Goal: Task Accomplishment & Management: Manage account settings

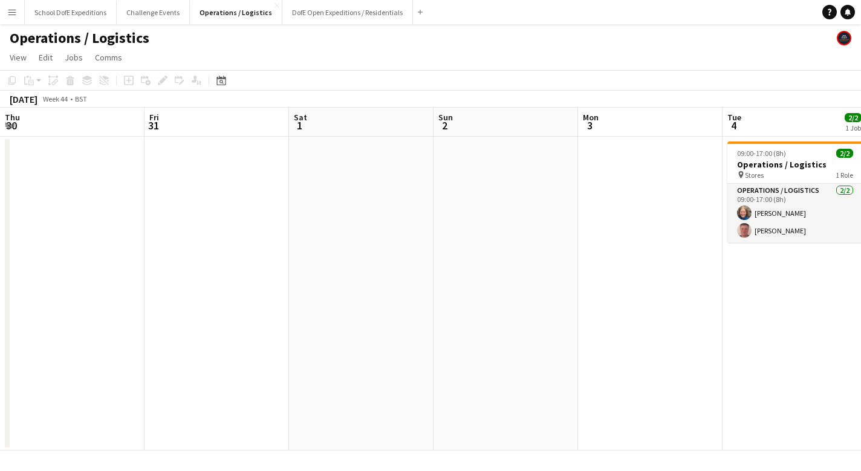
scroll to position [0, 416]
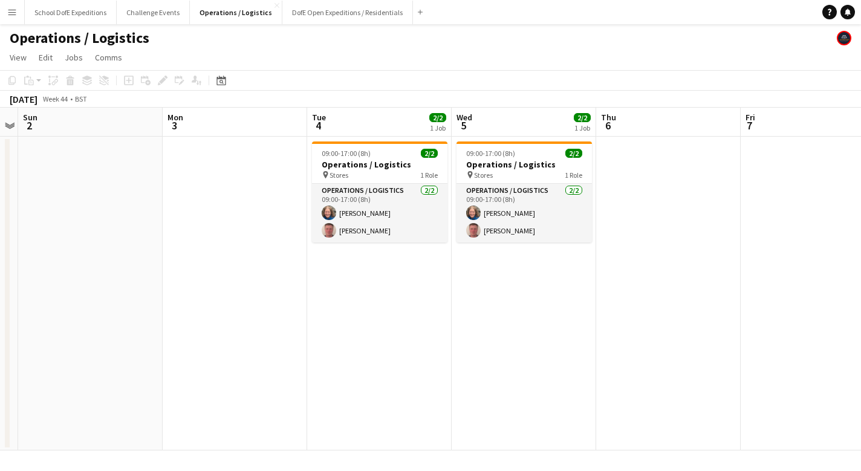
click at [11, 8] on app-icon "Menu" at bounding box center [12, 12] width 10 height 10
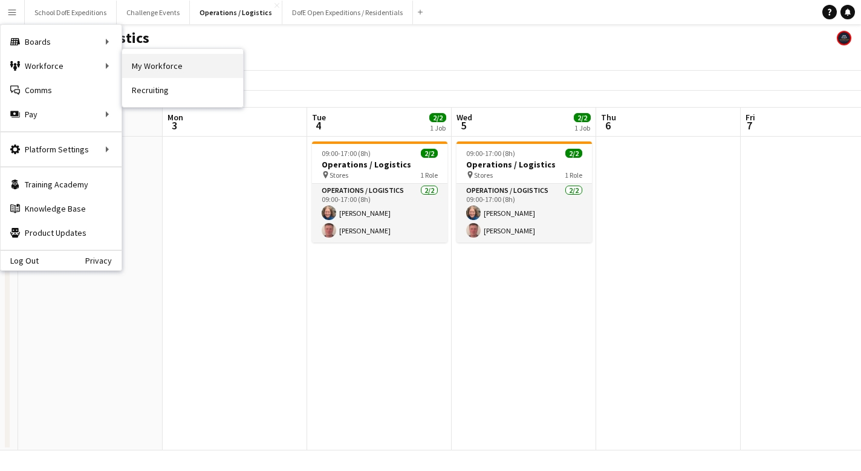
click at [137, 66] on link "My Workforce" at bounding box center [182, 66] width 121 height 24
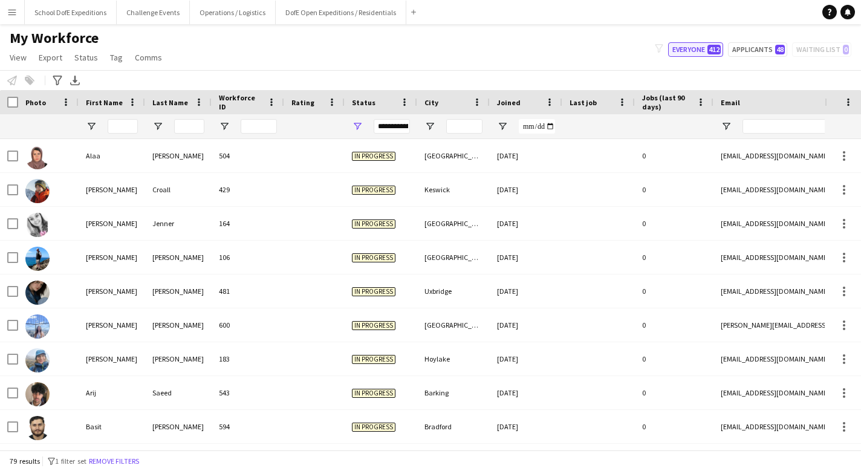
click at [695, 48] on button "Everyone 412" at bounding box center [695, 49] width 55 height 15
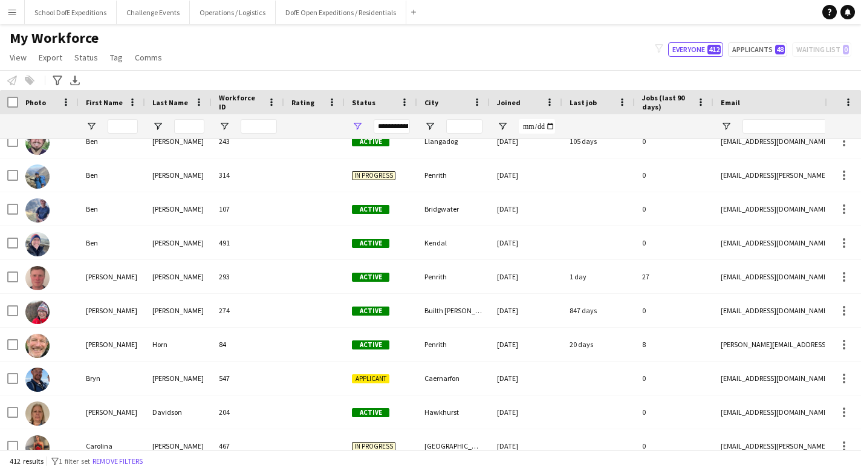
scroll to position [1202, 0]
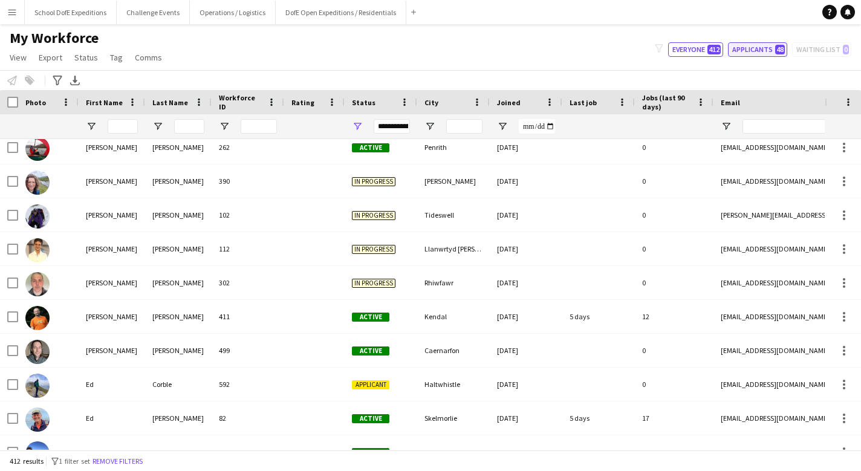
click at [743, 51] on button "Applicants 48" at bounding box center [757, 49] width 59 height 15
type input "**********"
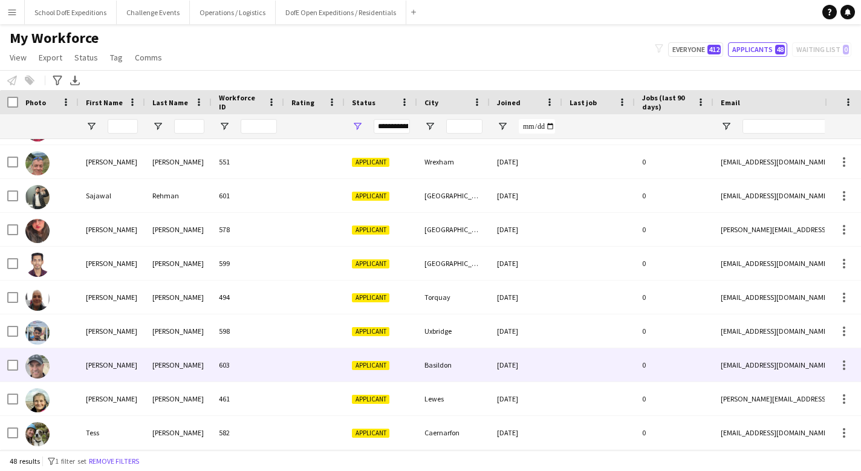
click at [288, 364] on div at bounding box center [314, 364] width 60 height 33
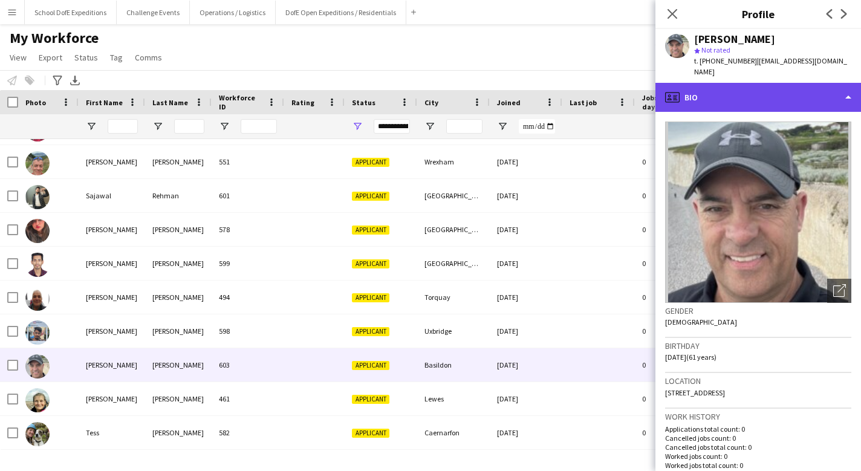
click at [725, 99] on div "profile Bio" at bounding box center [759, 97] width 206 height 29
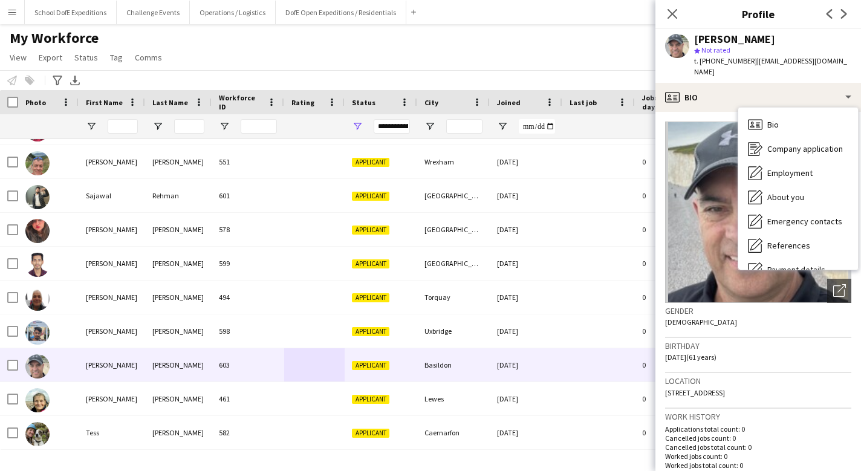
click at [702, 309] on h3 "Gender" at bounding box center [758, 310] width 186 height 11
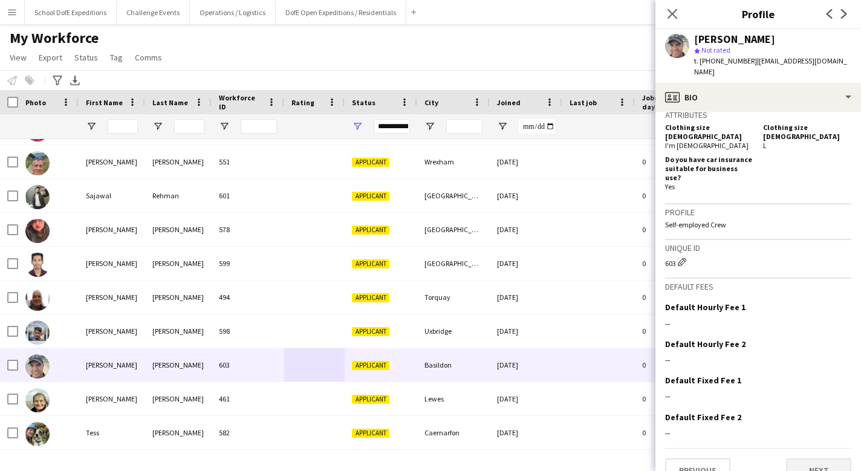
click at [825, 459] on button "Next" at bounding box center [818, 471] width 65 height 24
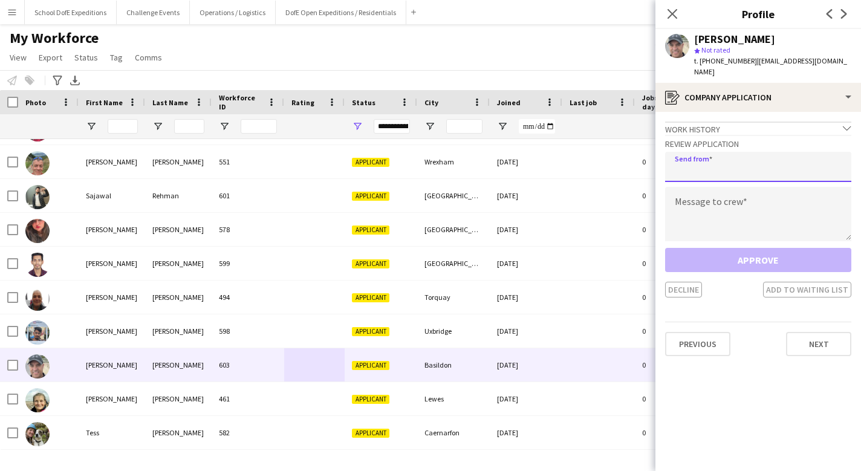
click at [733, 169] on input "email" at bounding box center [758, 167] width 186 height 30
type input "**********"
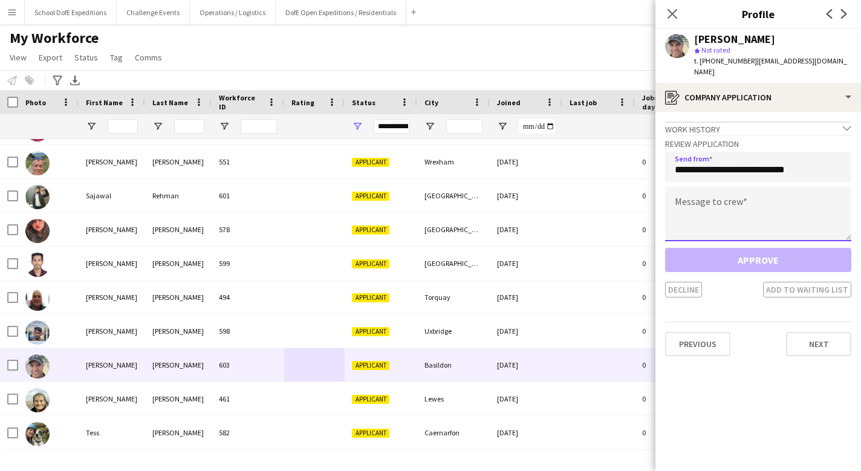
click at [738, 200] on textarea at bounding box center [758, 214] width 186 height 54
paste textarea "**********"
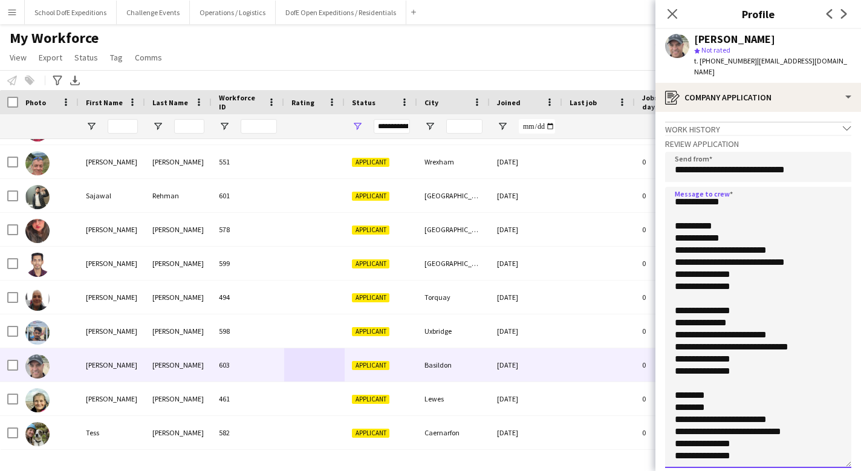
scroll to position [703, 0]
drag, startPoint x: 848, startPoint y: 237, endPoint x: 844, endPoint y: 465, distance: 228.7
click at [844, 465] on textarea at bounding box center [758, 327] width 186 height 281
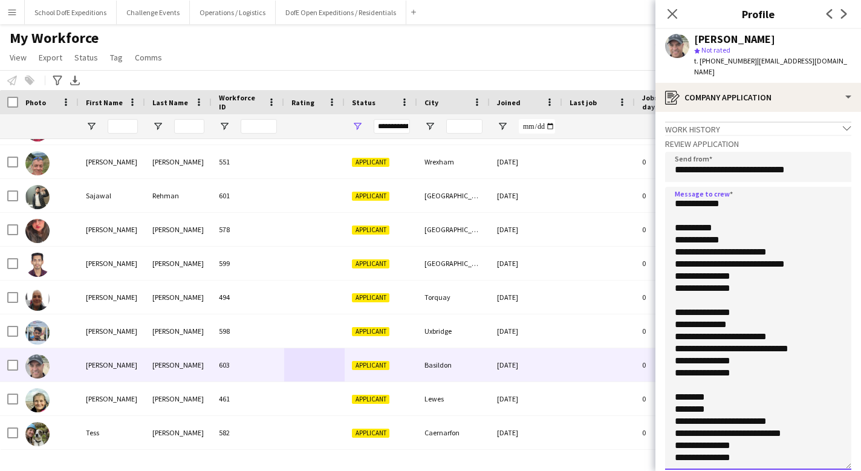
drag, startPoint x: 750, startPoint y: 374, endPoint x: 663, endPoint y: 224, distance: 173.0
click at [663, 224] on app-crew-profile-application "**********" at bounding box center [759, 291] width 206 height 359
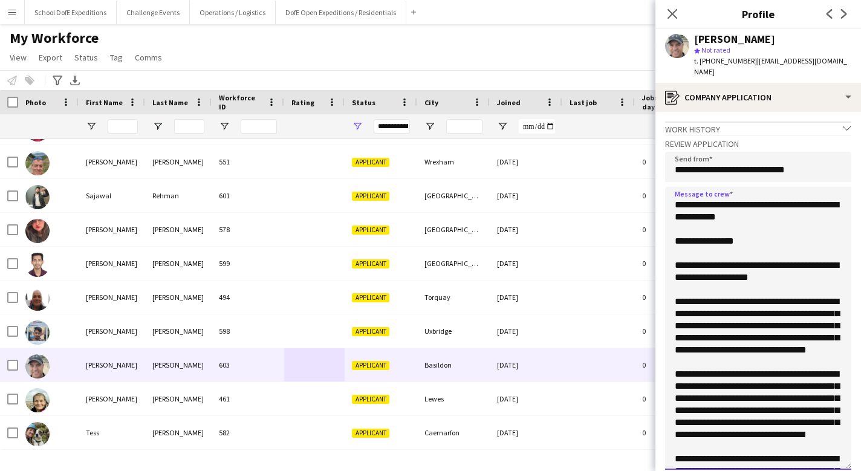
scroll to position [0, 0]
drag, startPoint x: 743, startPoint y: 243, endPoint x: 695, endPoint y: 243, distance: 47.8
click at [695, 243] on textarea at bounding box center [758, 328] width 186 height 283
click at [737, 263] on textarea at bounding box center [758, 328] width 186 height 283
drag, startPoint x: 737, startPoint y: 221, endPoint x: 665, endPoint y: 208, distance: 73.8
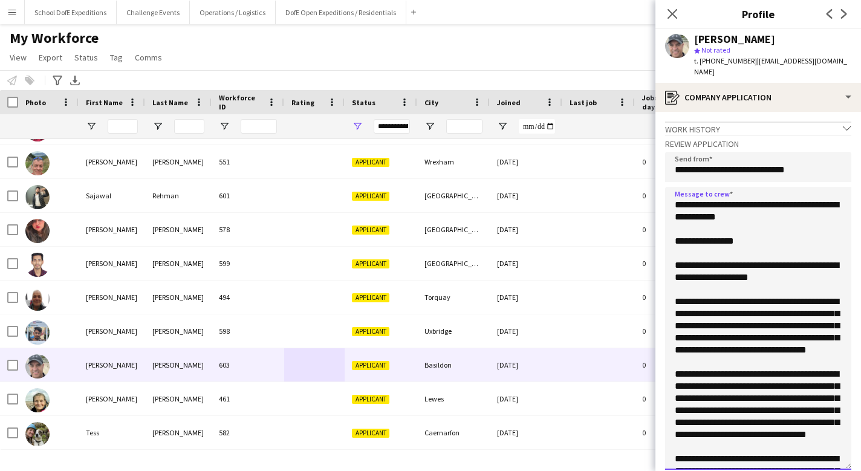
click at [665, 208] on app-crew-profile-application "**********" at bounding box center [759, 291] width 206 height 359
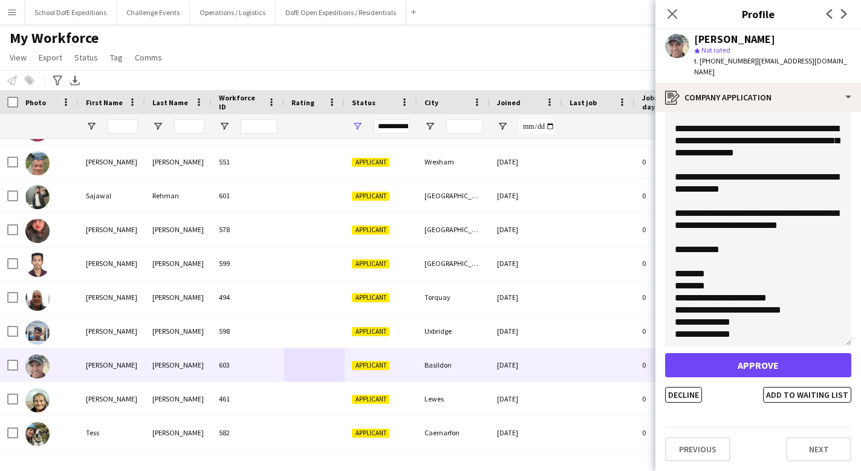
scroll to position [123, 0]
type textarea "**********"
click at [750, 365] on button "Approve" at bounding box center [758, 366] width 186 height 24
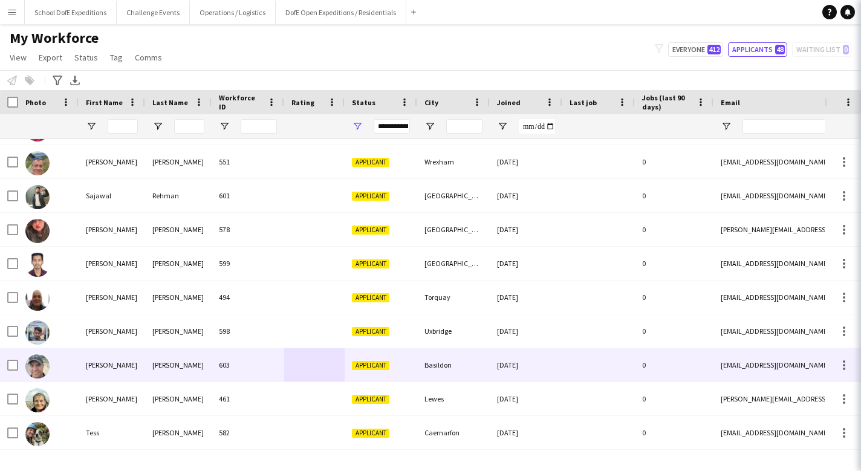
scroll to position [1281, 0]
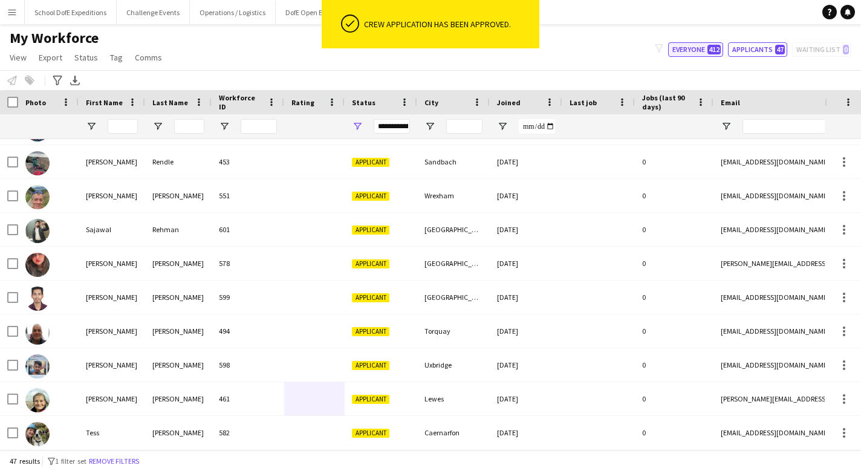
click at [690, 51] on button "Everyone 412" at bounding box center [695, 49] width 55 height 15
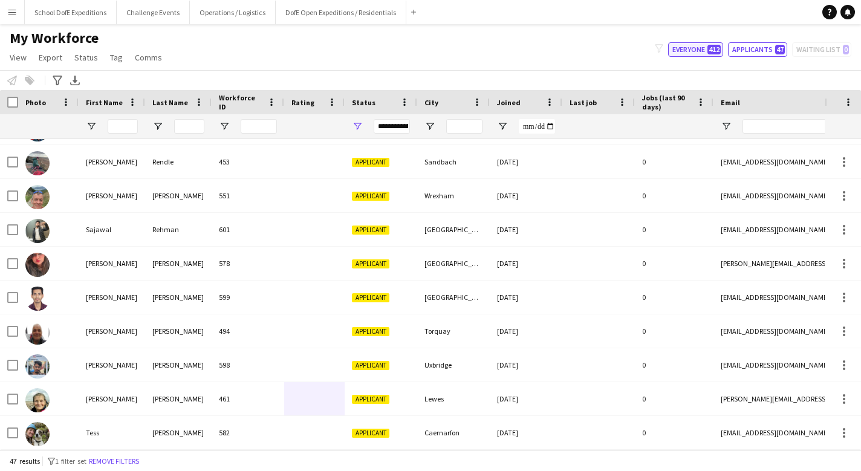
type input "**********"
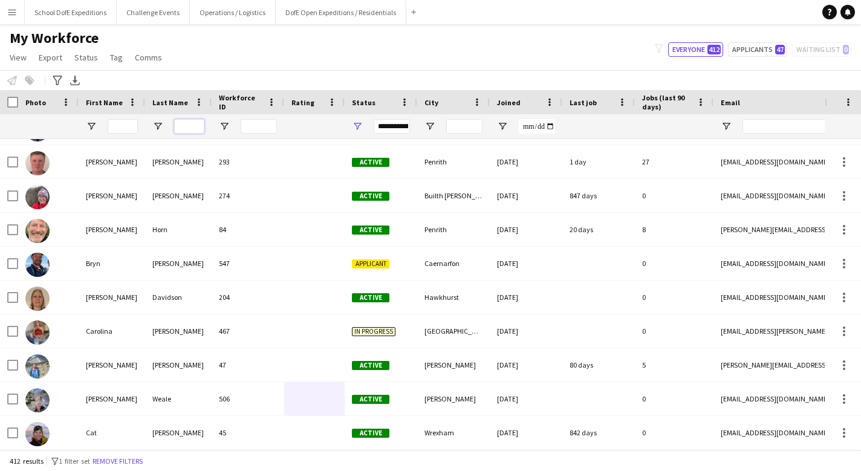
click at [190, 128] on input "Last Name Filter Input" at bounding box center [189, 126] width 30 height 15
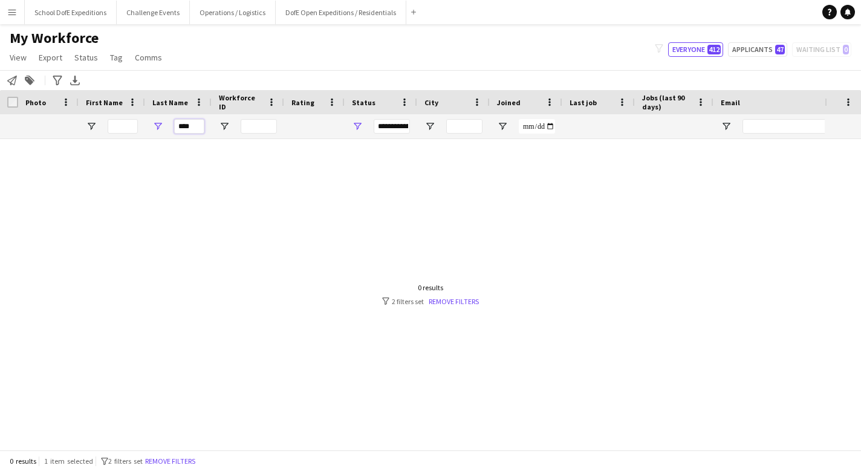
click at [186, 126] on input "****" at bounding box center [189, 126] width 30 height 15
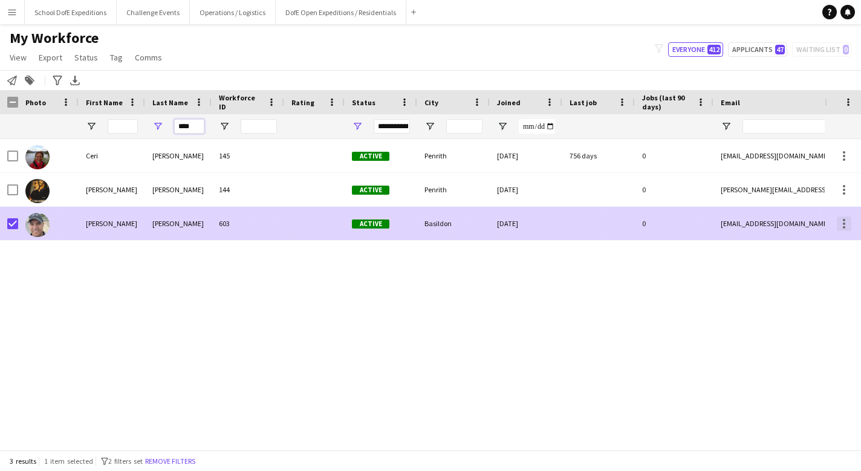
type input "****"
click at [843, 220] on div at bounding box center [844, 224] width 15 height 15
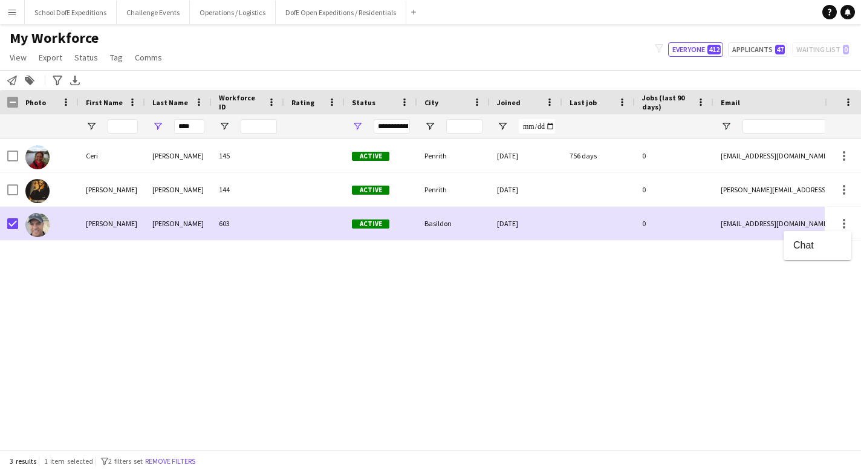
click at [53, 80] on div at bounding box center [430, 235] width 861 height 471
click at [31, 79] on icon "Add to tag" at bounding box center [30, 81] width 10 height 10
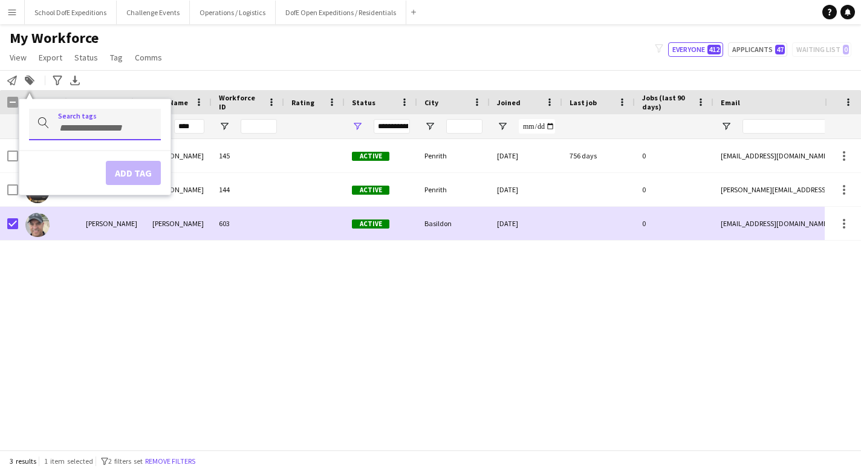
click at [79, 130] on input "Type to search..." at bounding box center [104, 128] width 93 height 11
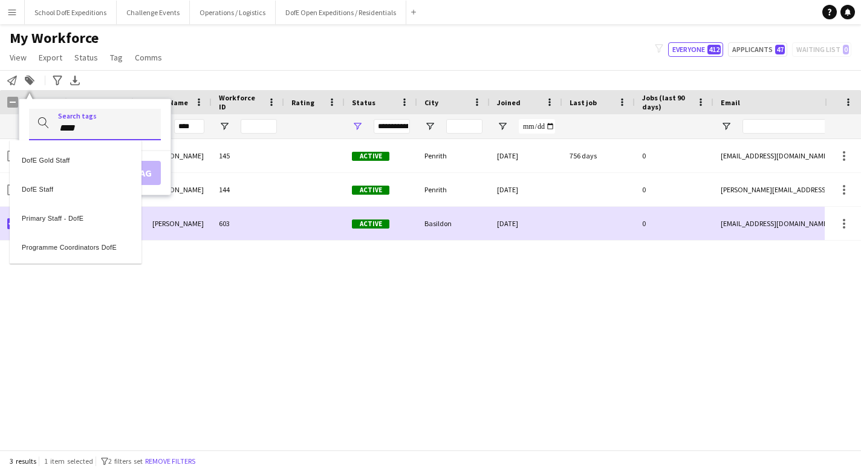
type input "****"
click at [50, 217] on div "Primary Staff - DofE" at bounding box center [76, 216] width 132 height 29
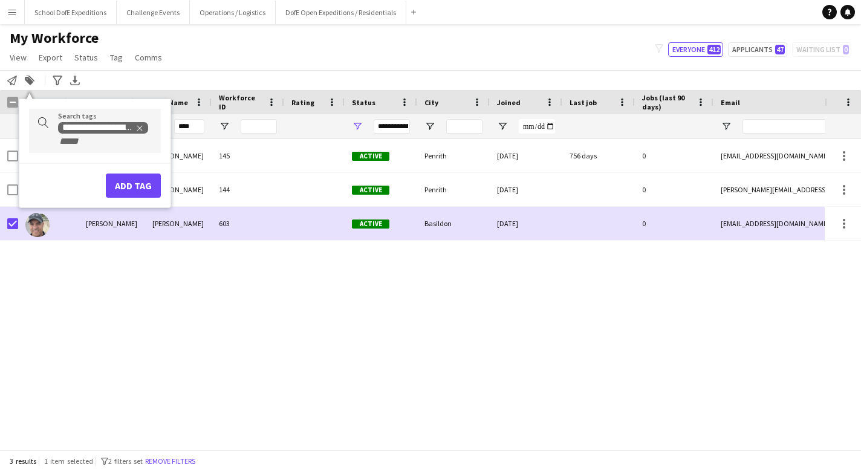
click at [130, 186] on button "Add tag" at bounding box center [133, 186] width 55 height 24
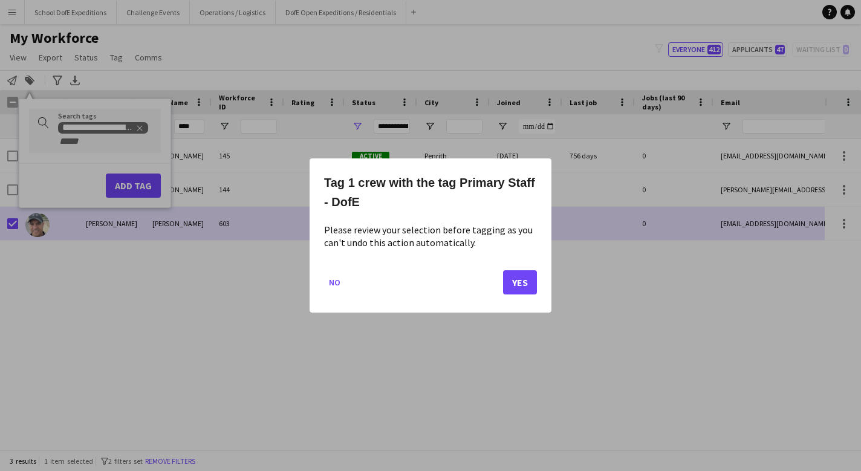
click at [521, 283] on button "Yes" at bounding box center [520, 282] width 34 height 24
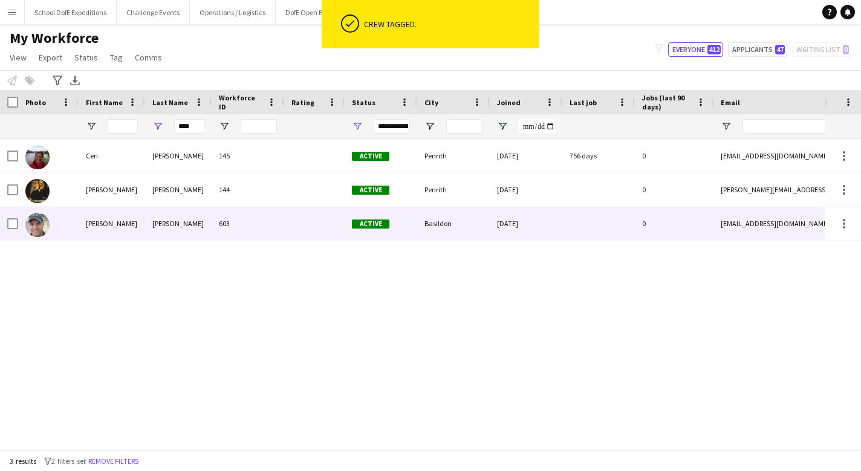
click at [273, 226] on div "603" at bounding box center [248, 223] width 73 height 33
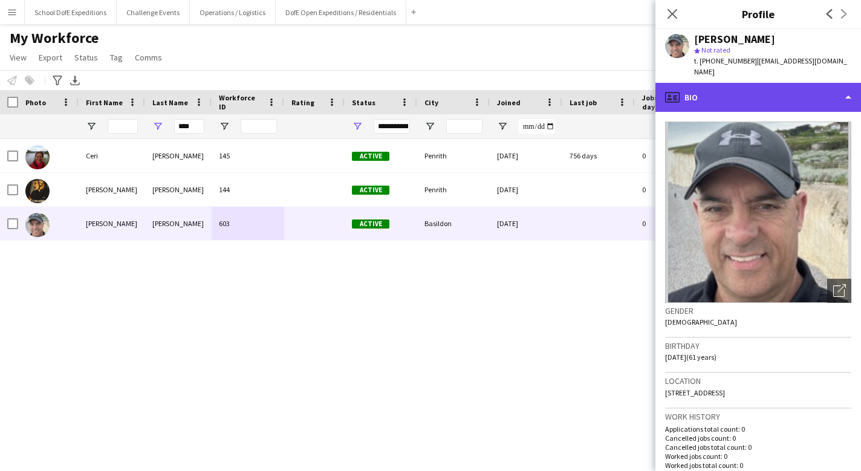
click at [708, 89] on div "profile Bio" at bounding box center [759, 97] width 206 height 29
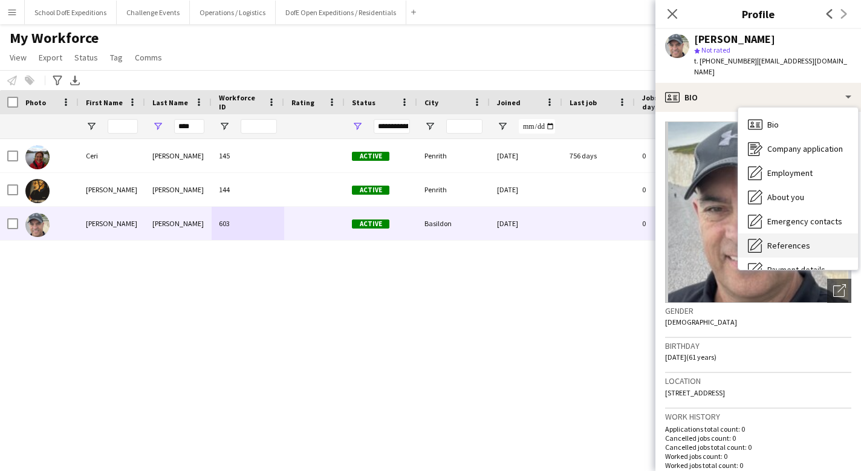
click at [757, 242] on icon "References" at bounding box center [755, 245] width 15 height 15
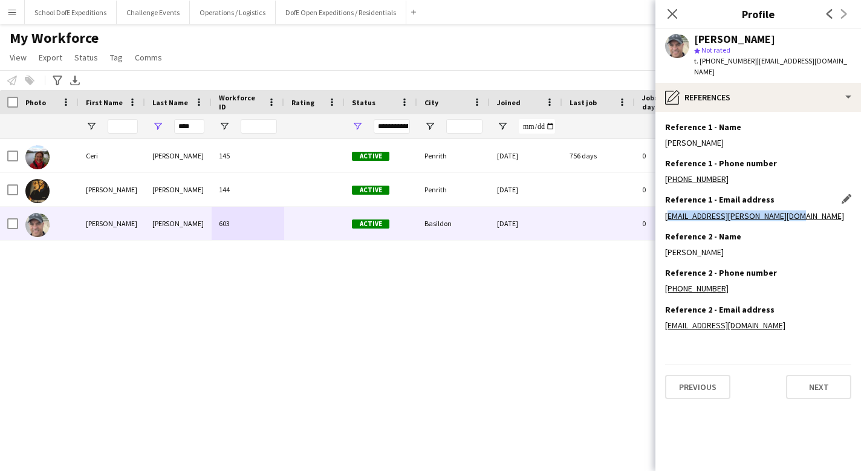
drag, startPoint x: 804, startPoint y: 216, endPoint x: 667, endPoint y: 217, distance: 137.3
click at [667, 217] on div "[EMAIL_ADDRESS][PERSON_NAME][DOMAIN_NAME]" at bounding box center [758, 216] width 186 height 11
copy link "[EMAIL_ADDRESS][PERSON_NAME][DOMAIN_NAME]"
drag, startPoint x: 792, startPoint y: 324, endPoint x: 666, endPoint y: 324, distance: 125.8
click at [666, 324] on div "[EMAIL_ADDRESS][DOMAIN_NAME]" at bounding box center [758, 325] width 186 height 11
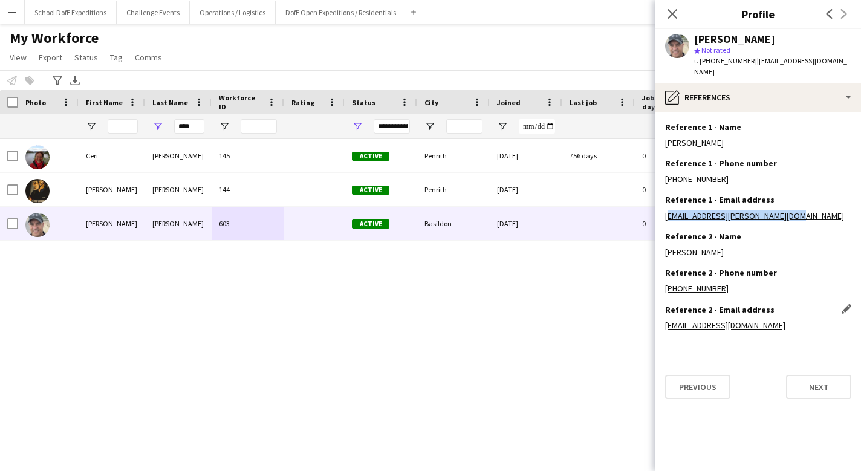
copy link "[EMAIL_ADDRESS][DOMAIN_NAME]"
click at [675, 12] on icon at bounding box center [672, 13] width 11 height 11
